Goal: Navigation & Orientation: Find specific page/section

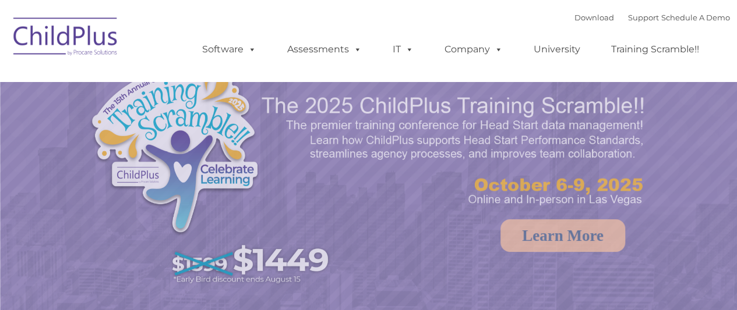
select select "MEDIUM"
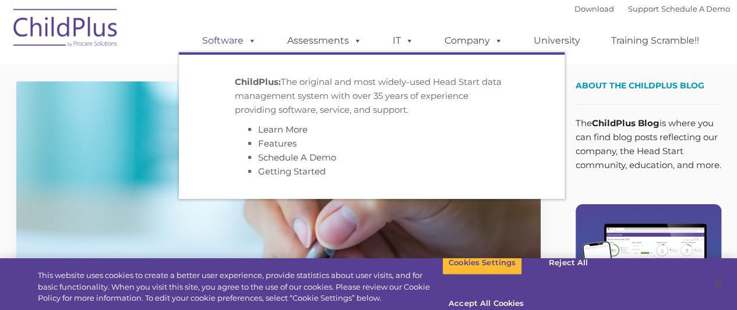
click at [234, 43] on link "Software" at bounding box center [228, 40] width 77 height 23
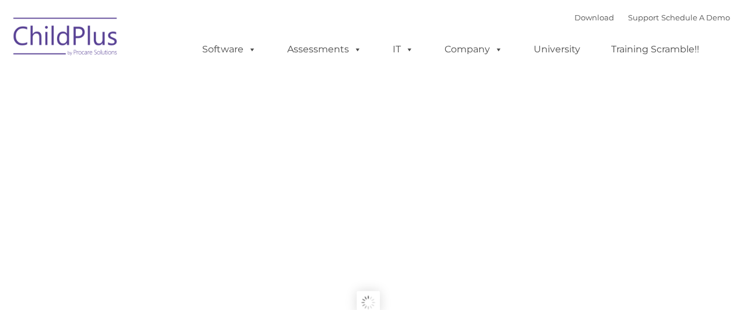
type input ""
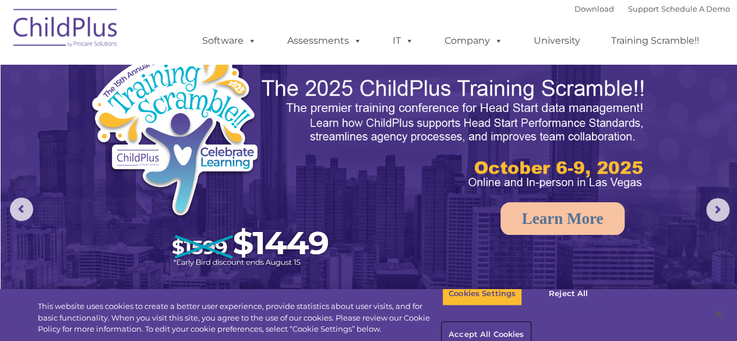
click at [530, 323] on button "Accept All Cookies" at bounding box center [486, 335] width 88 height 24
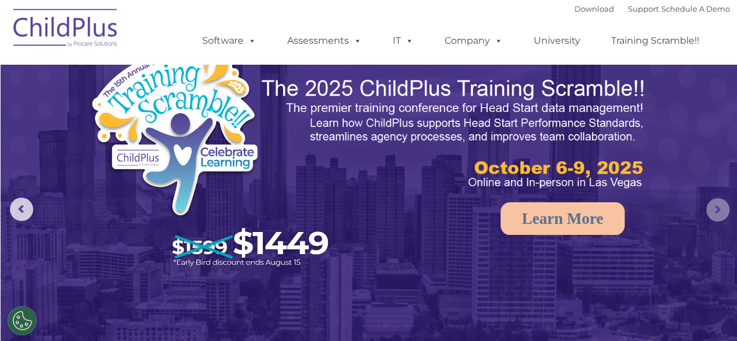
click at [718, 214] on rs-arrow at bounding box center [717, 209] width 23 height 23
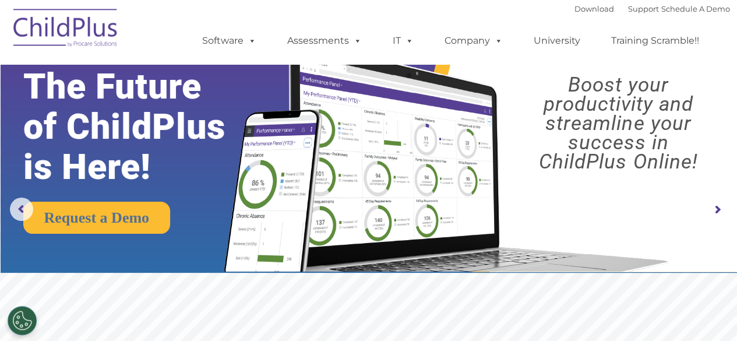
click at [718, 214] on rs-arrow at bounding box center [717, 209] width 23 height 23
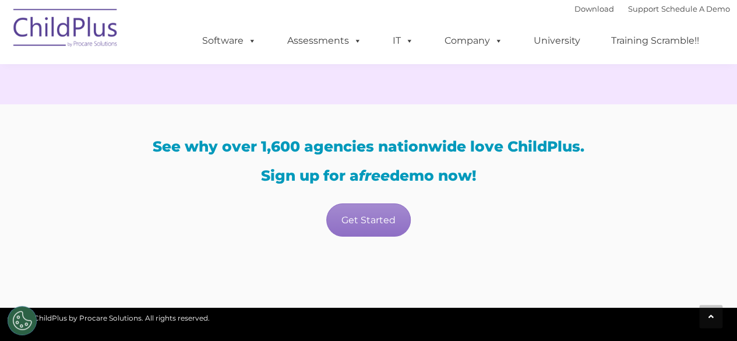
scroll to position [2232, 0]
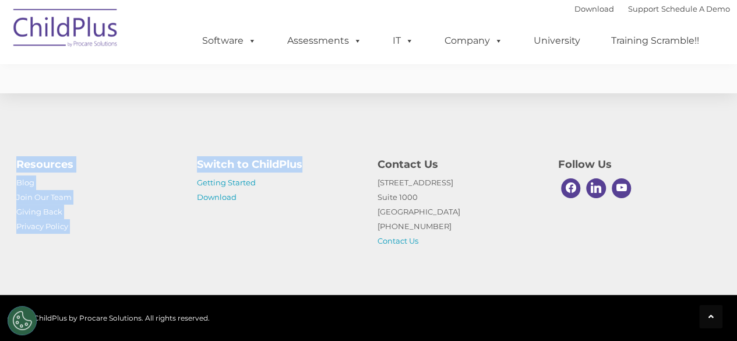
drag, startPoint x: 319, startPoint y: 119, endPoint x: 339, endPoint y: 68, distance: 54.4
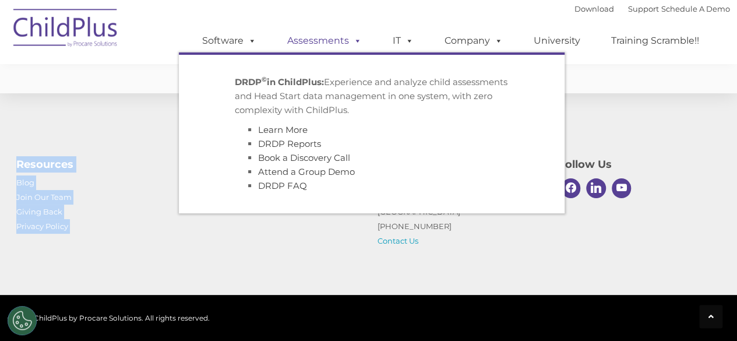
click at [298, 43] on link "Assessments" at bounding box center [324, 40] width 98 height 23
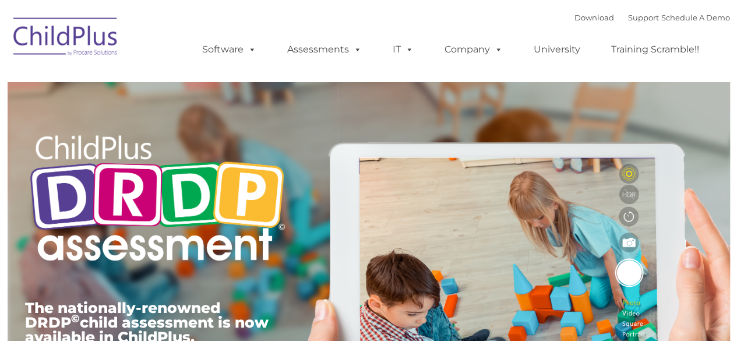
type input ""
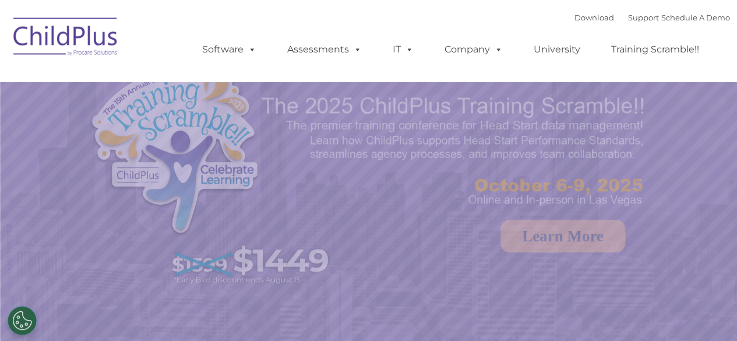
select select "MEDIUM"
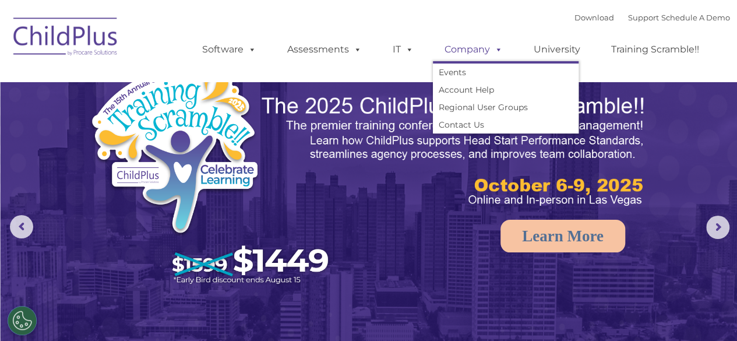
click at [459, 39] on link "Company" at bounding box center [474, 49] width 82 height 23
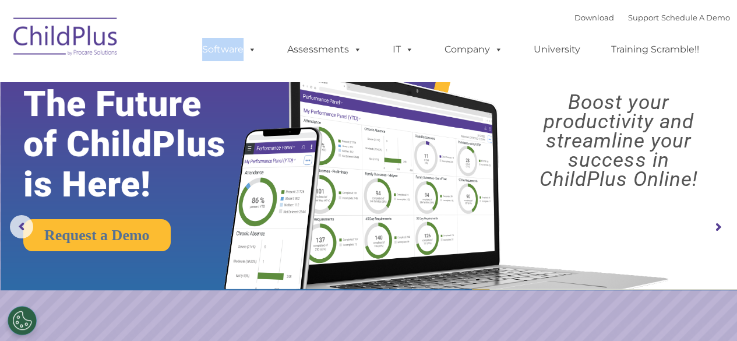
drag, startPoint x: 302, startPoint y: 6, endPoint x: 161, endPoint y: 15, distance: 140.6
click at [161, 15] on nav "Download Support | Schedule A Demo  MENU MENU Software ChildPlus: The original…" at bounding box center [368, 41] width 737 height 82
